Goal: Task Accomplishment & Management: Use online tool/utility

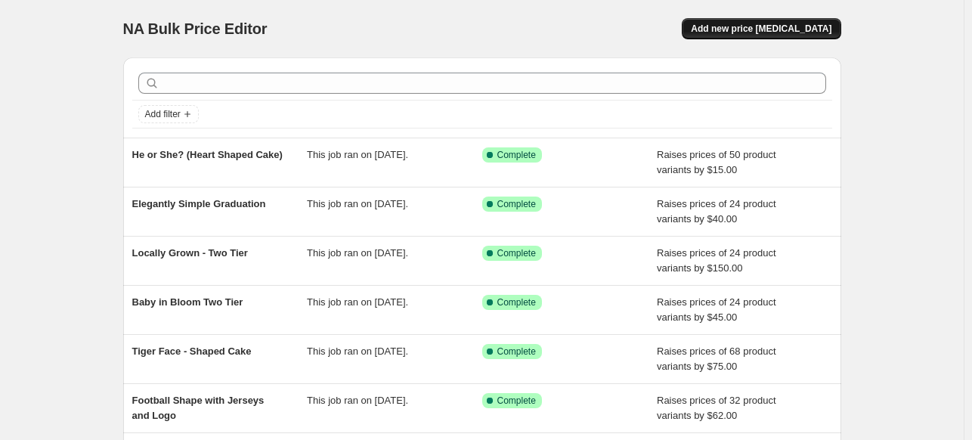
click at [794, 18] on button "Add new price [MEDICAL_DATA]" at bounding box center [761, 28] width 159 height 21
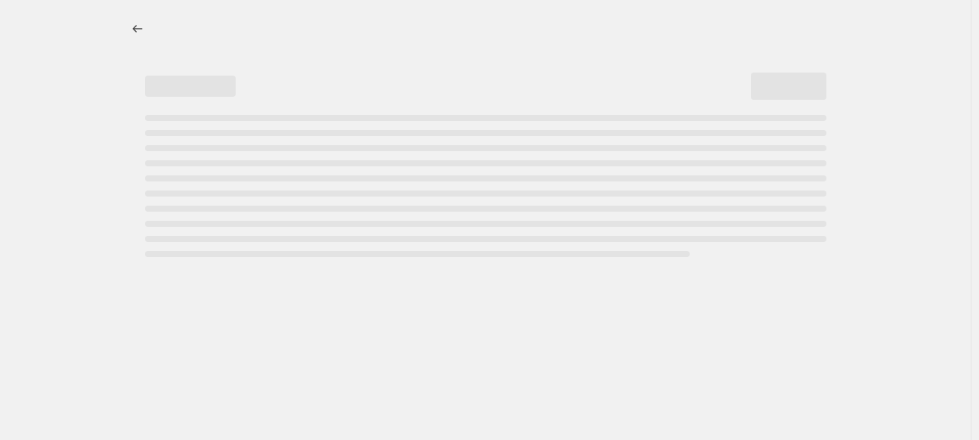
select select "percentage"
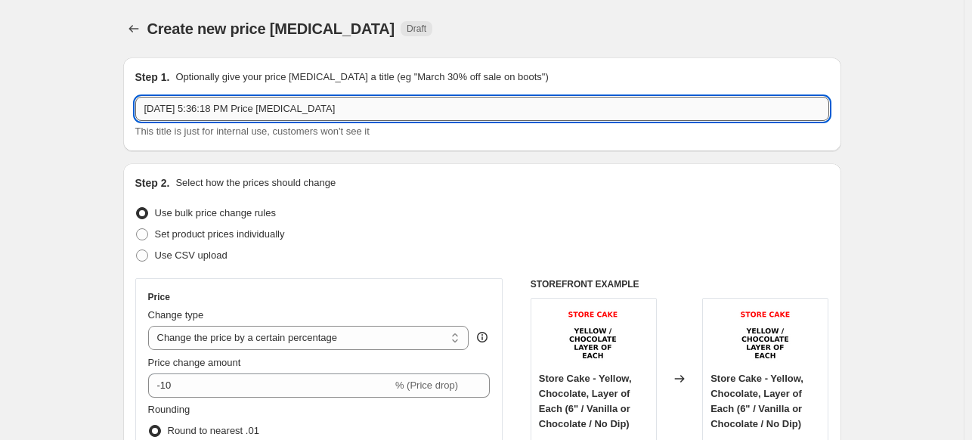
click at [482, 113] on input "Sep 17, 2025, 5:36:18 PM Price change job" at bounding box center [482, 109] width 694 height 24
paste input "EAGLES SUPERBOWL RING (9" or 10" cake)"
type input "EAGLES SUPERBOWL RING (9" or 10" cake)"
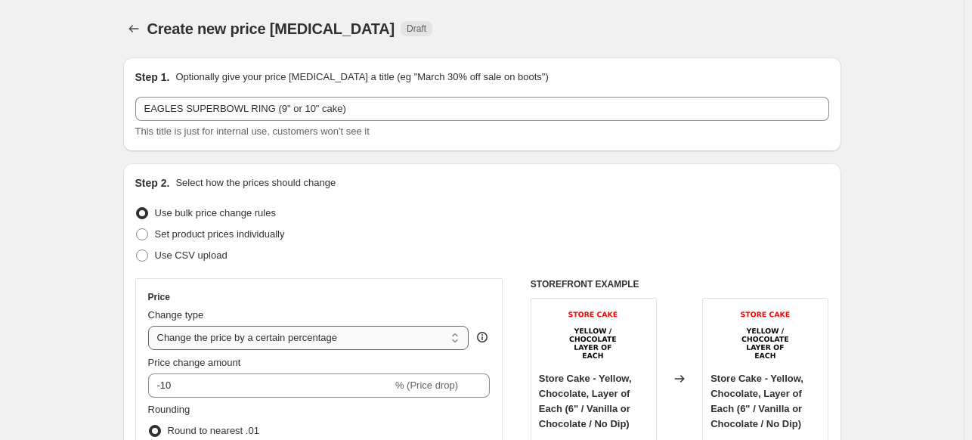
drag, startPoint x: 346, startPoint y: 340, endPoint x: 343, endPoint y: 330, distance: 10.3
click at [346, 340] on select "Change the price to a certain amount Change the price by a certain amount Chang…" at bounding box center [308, 338] width 321 height 24
select select "by"
click at [151, 326] on select "Change the price to a certain amount Change the price by a certain amount Chang…" at bounding box center [308, 338] width 321 height 24
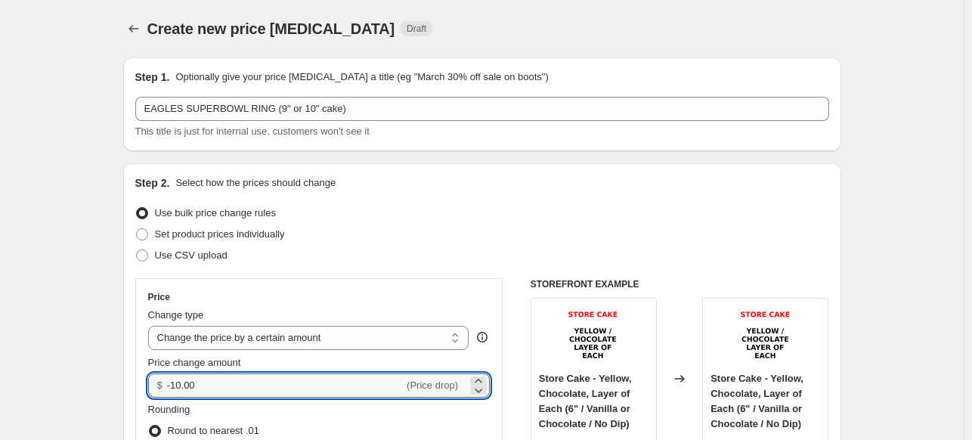
click at [292, 384] on input "-10.00" at bounding box center [285, 385] width 237 height 24
type input "300.00"
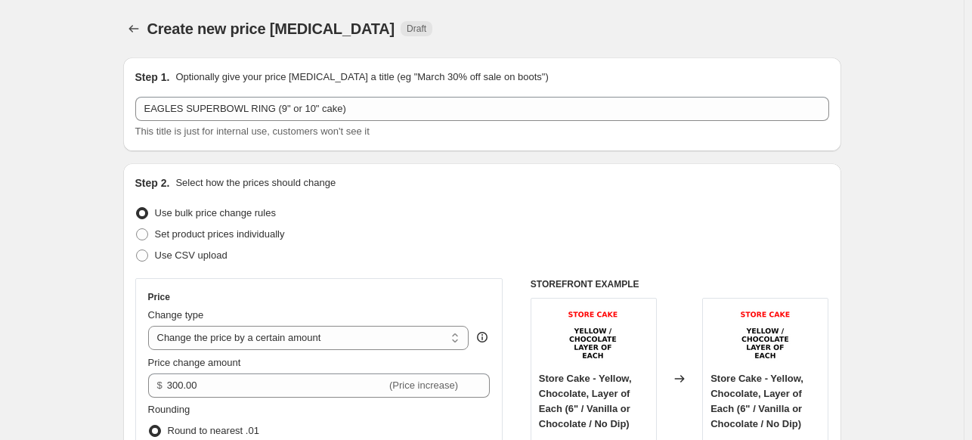
drag, startPoint x: 39, startPoint y: 332, endPoint x: 100, endPoint y: 280, distance: 79.8
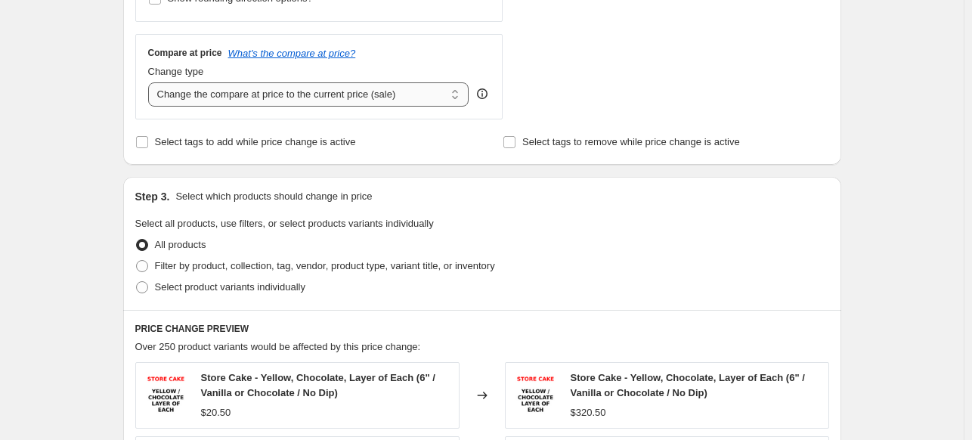
click at [305, 98] on select "Change the compare at price to the current price (sale) Change the compare at p…" at bounding box center [308, 94] width 321 height 24
select select "remove"
click at [151, 82] on select "Change the compare at price to the current price (sale) Change the compare at p…" at bounding box center [308, 94] width 321 height 24
click at [295, 262] on span "Filter by product, collection, tag, vendor, product type, variant title, or inv…" at bounding box center [325, 265] width 340 height 11
click at [137, 261] on input "Filter by product, collection, tag, vendor, product type, variant title, or inv…" at bounding box center [136, 260] width 1 height 1
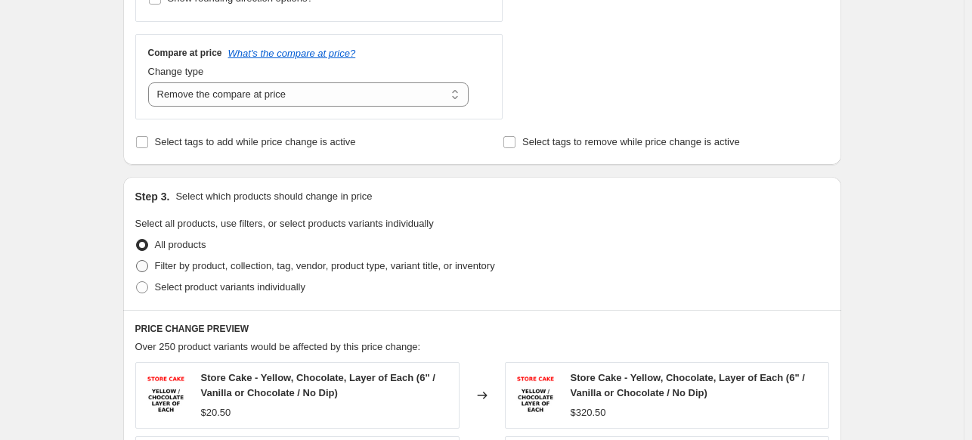
radio input "true"
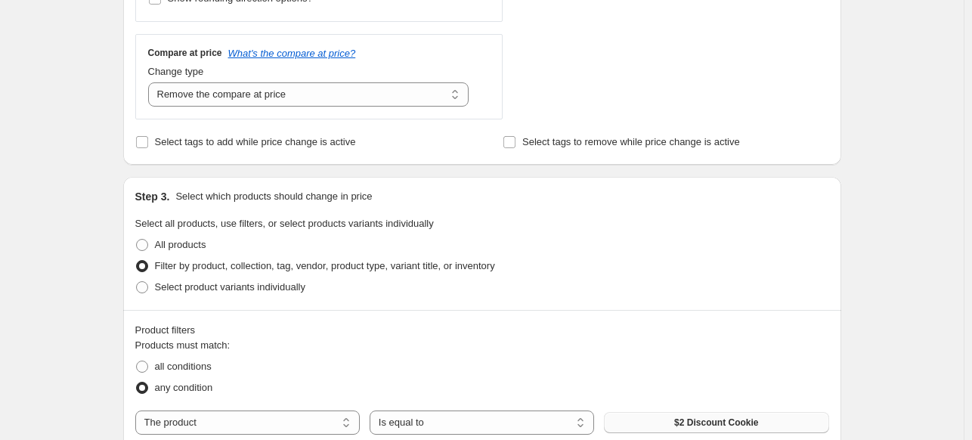
click at [658, 420] on button "$2 Discount Cookie" at bounding box center [716, 422] width 224 height 21
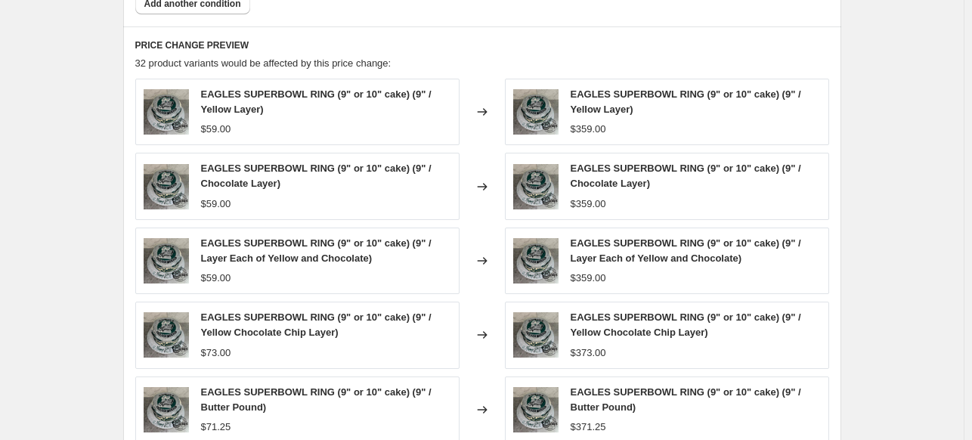
scroll to position [1264, 0]
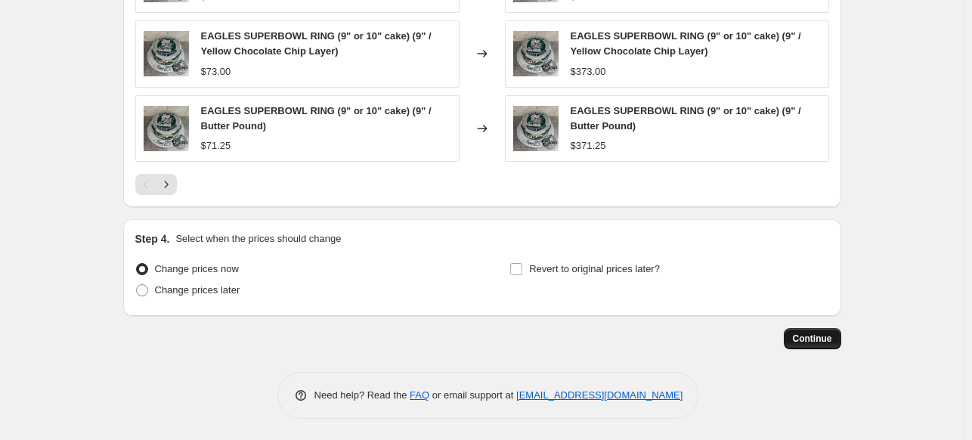
click at [811, 336] on span "Continue" at bounding box center [812, 339] width 39 height 12
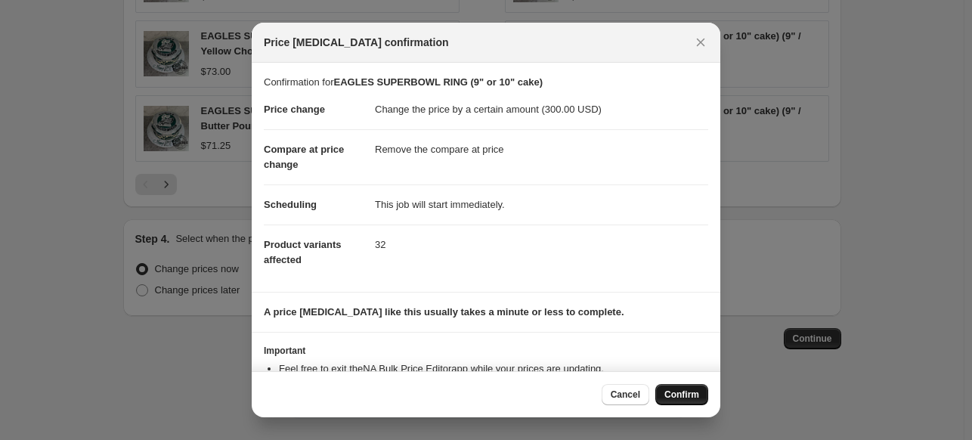
click at [689, 397] on span "Confirm" at bounding box center [681, 394] width 35 height 12
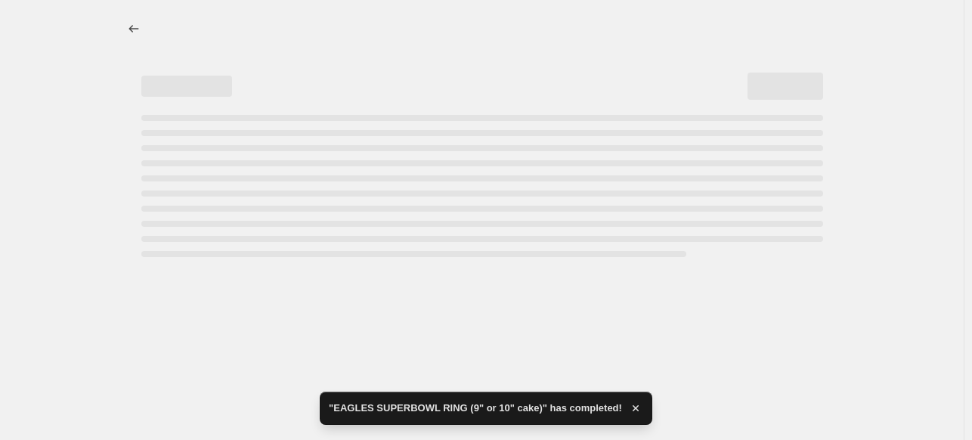
select select "by"
select select "remove"
